Goal: Find specific page/section: Find specific page/section

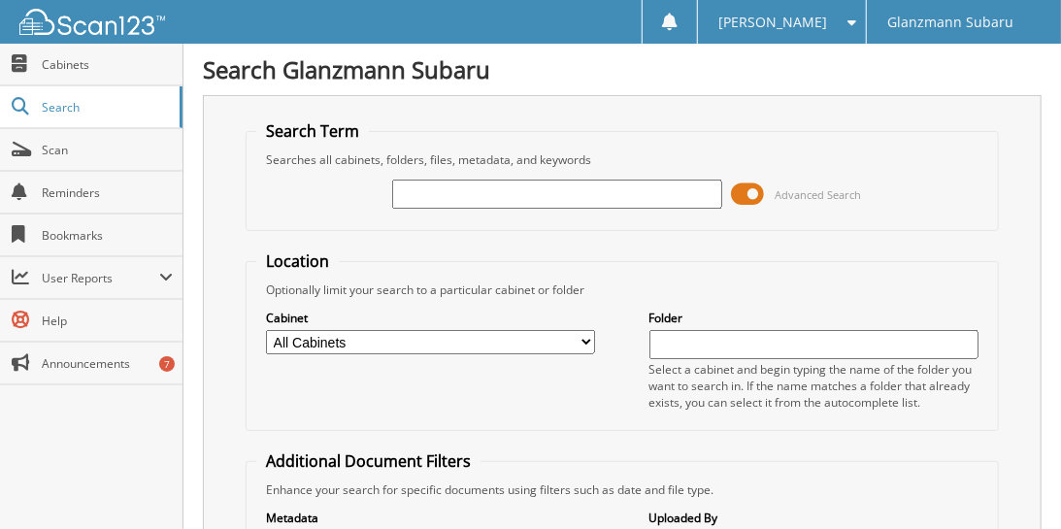
click at [488, 202] on input "text" at bounding box center [556, 194] width 329 height 29
type input "6204521"
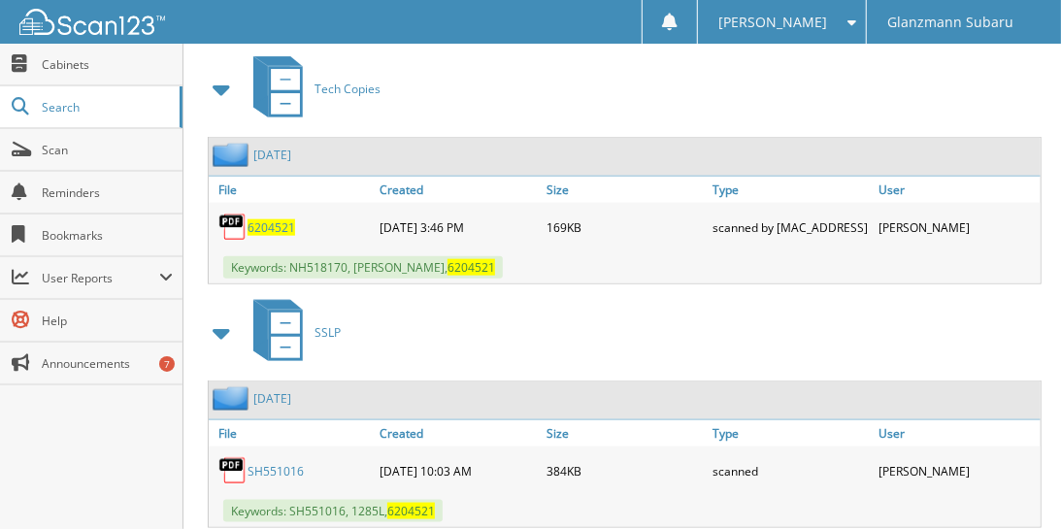
click at [219, 78] on span at bounding box center [222, 89] width 27 height 35
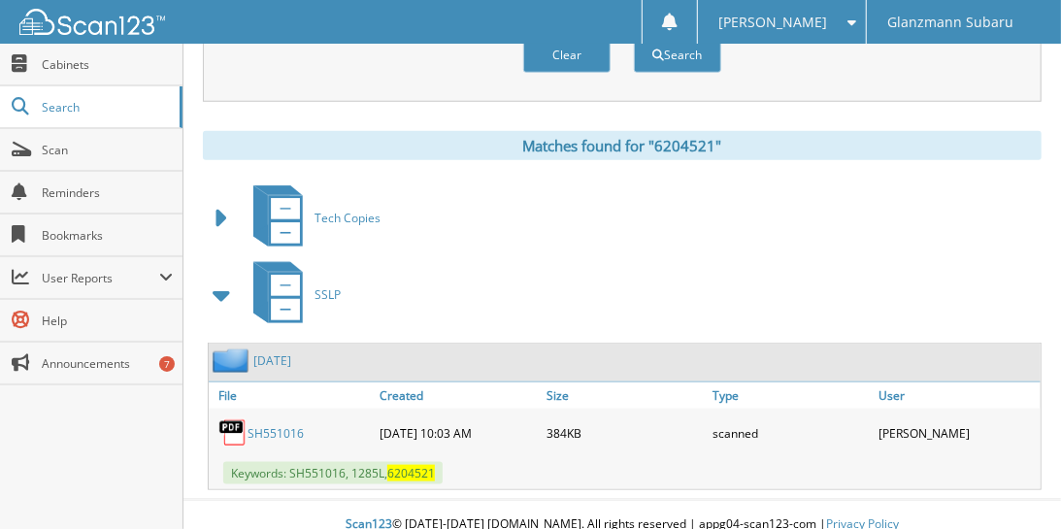
click at [295, 425] on link "SH551016" at bounding box center [276, 433] width 56 height 17
drag, startPoint x: 714, startPoint y: 252, endPoint x: 681, endPoint y: 258, distance: 33.5
click at [714, 256] on div "SSLP" at bounding box center [622, 294] width 839 height 77
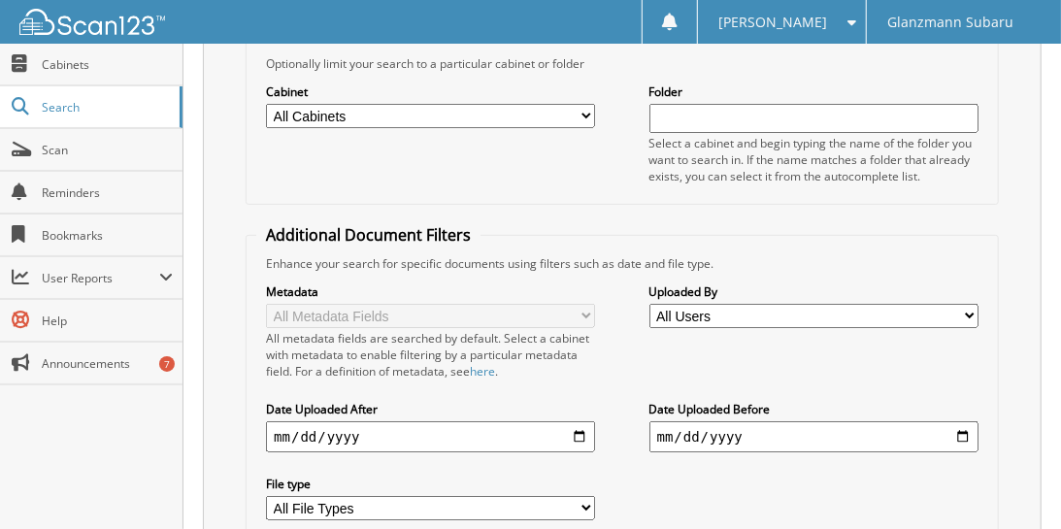
scroll to position [165, 0]
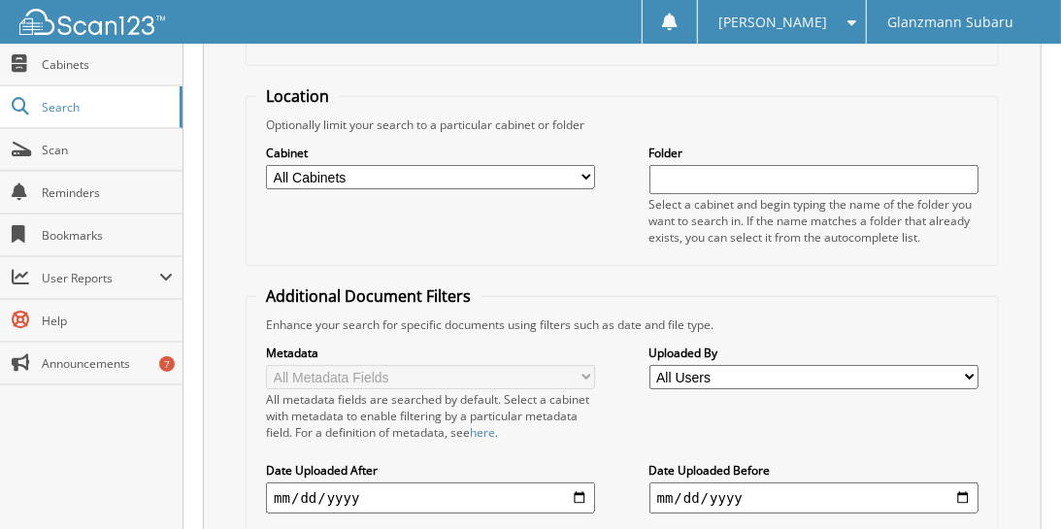
click at [87, 61] on span "Cabinets" at bounding box center [107, 64] width 131 height 17
